Goal: Transaction & Acquisition: Subscribe to service/newsletter

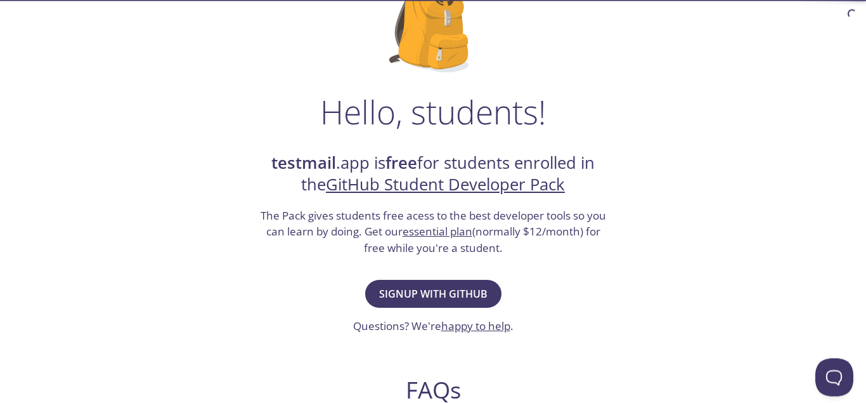
scroll to position [129, 0]
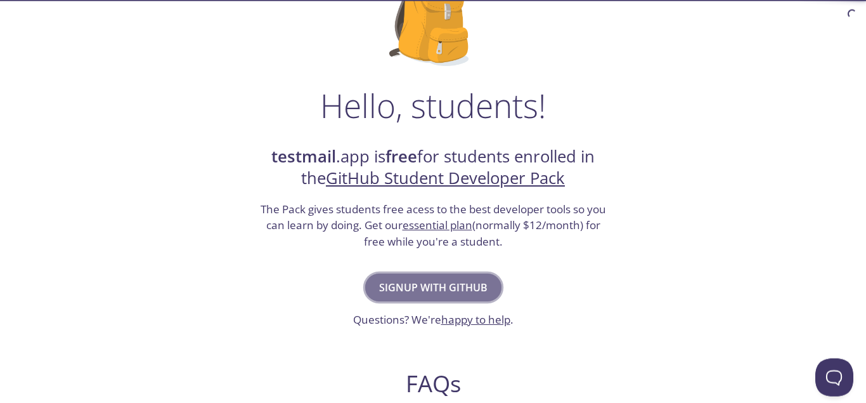
click at [441, 283] on span "Signup with GitHub" at bounding box center [433, 287] width 108 height 18
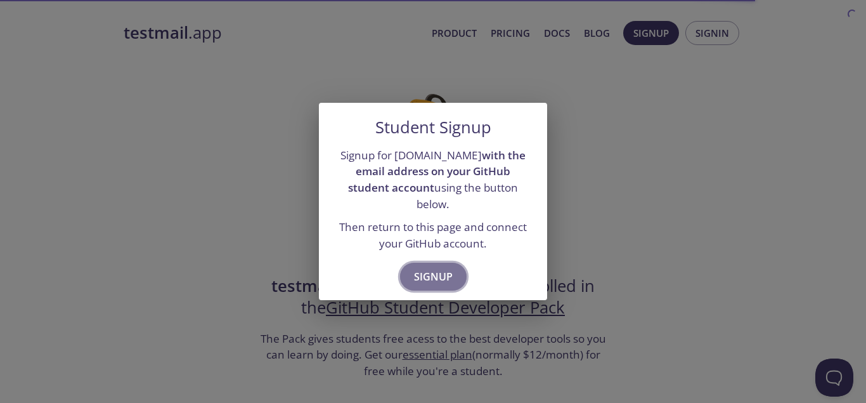
click at [444, 268] on span "Signup" at bounding box center [433, 277] width 39 height 18
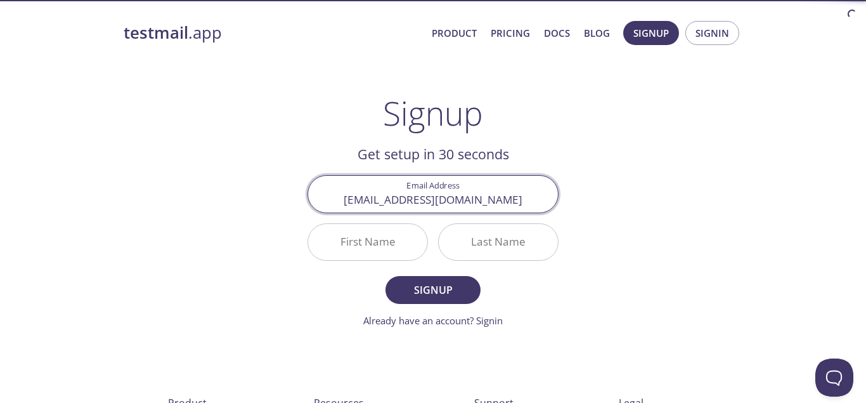
type input "[EMAIL_ADDRESS][DOMAIN_NAME]"
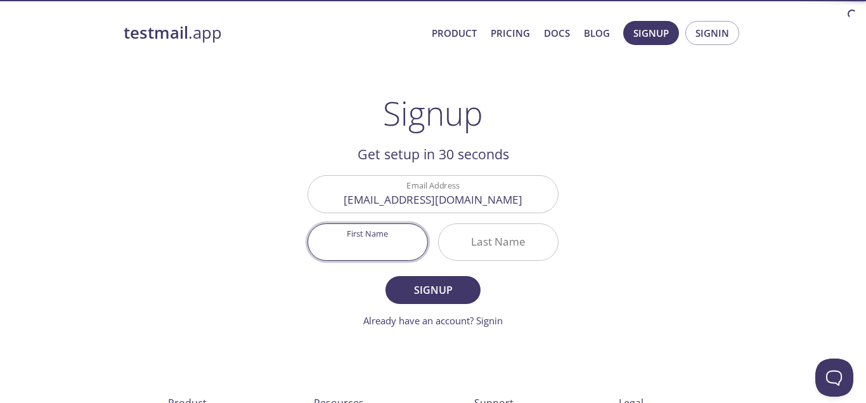
click at [389, 238] on input "First Name" at bounding box center [367, 242] width 119 height 36
type input "[PERSON_NAME]"
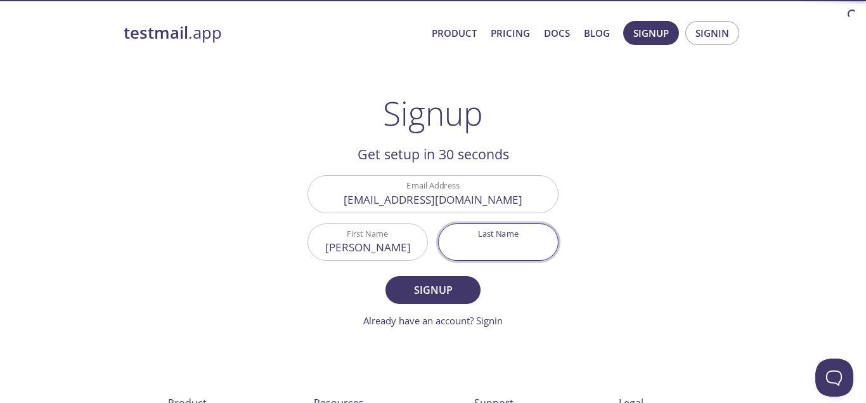
click at [493, 242] on input "Last Name" at bounding box center [498, 242] width 119 height 36
type input "Ka"
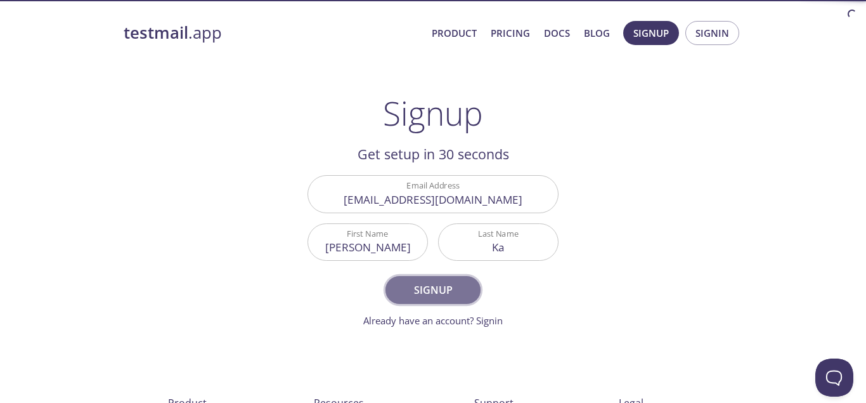
click at [445, 285] on span "Signup" at bounding box center [433, 290] width 67 height 18
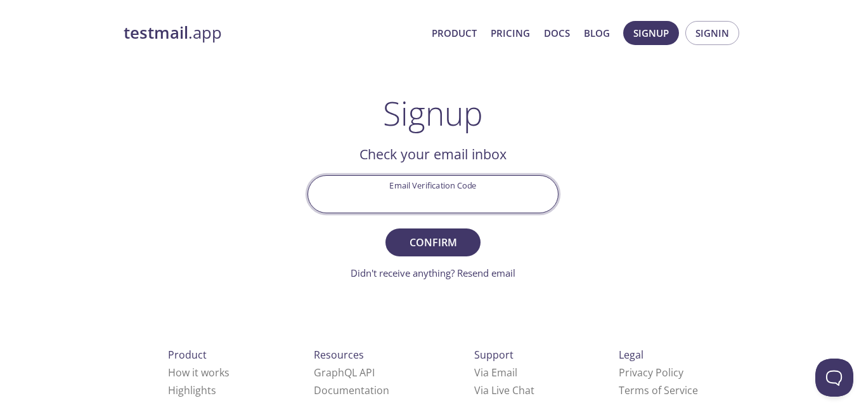
click at [469, 189] on input "Email Verification Code" at bounding box center [433, 194] width 250 height 36
paste input "R8KK1US"
type input "R8KK1US"
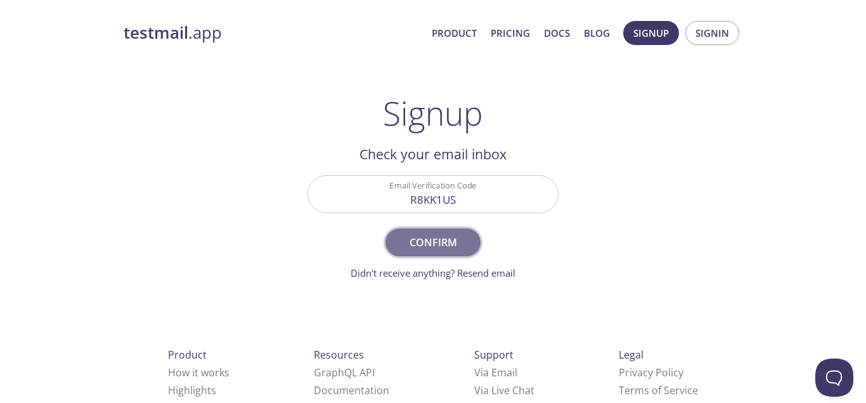
click at [428, 237] on span "Confirm" at bounding box center [433, 242] width 67 height 18
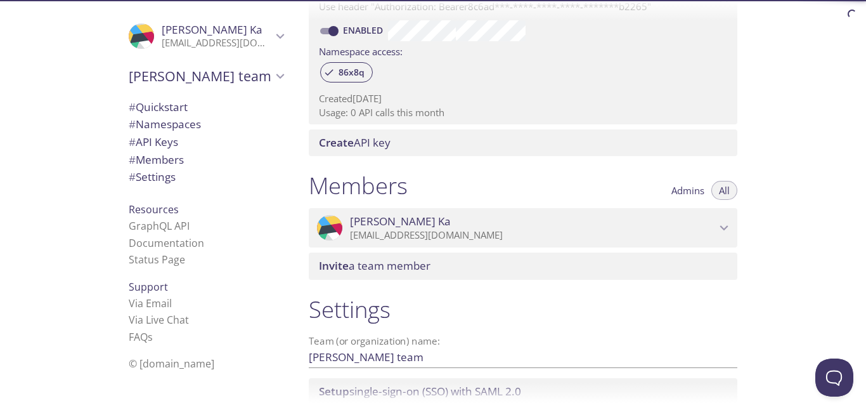
scroll to position [499, 0]
